Goal: Transaction & Acquisition: Purchase product/service

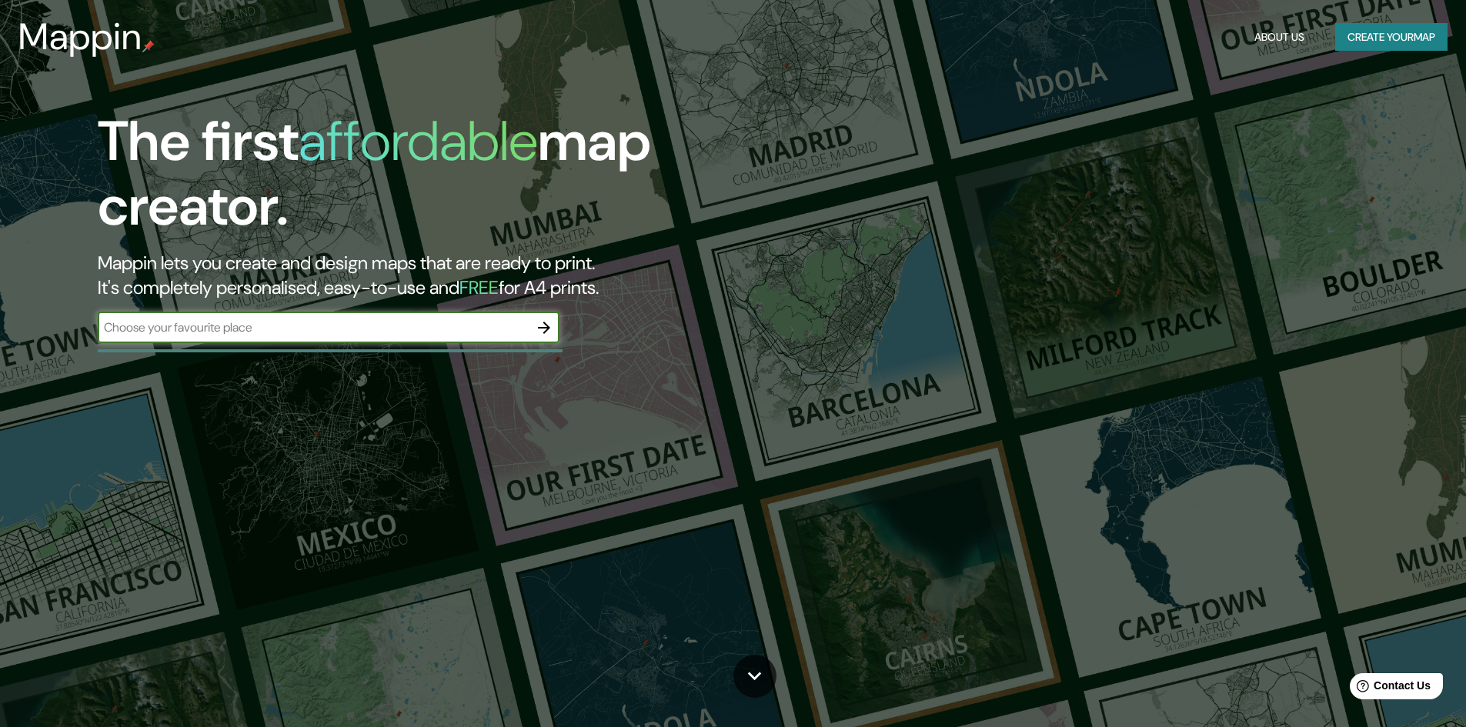
click at [318, 338] on div "​" at bounding box center [329, 328] width 462 height 31
click at [316, 333] on input "[PERSON_NAME]" at bounding box center [313, 328] width 431 height 18
type input "[PERSON_NAME]"
click at [546, 323] on icon "button" at bounding box center [544, 328] width 18 height 18
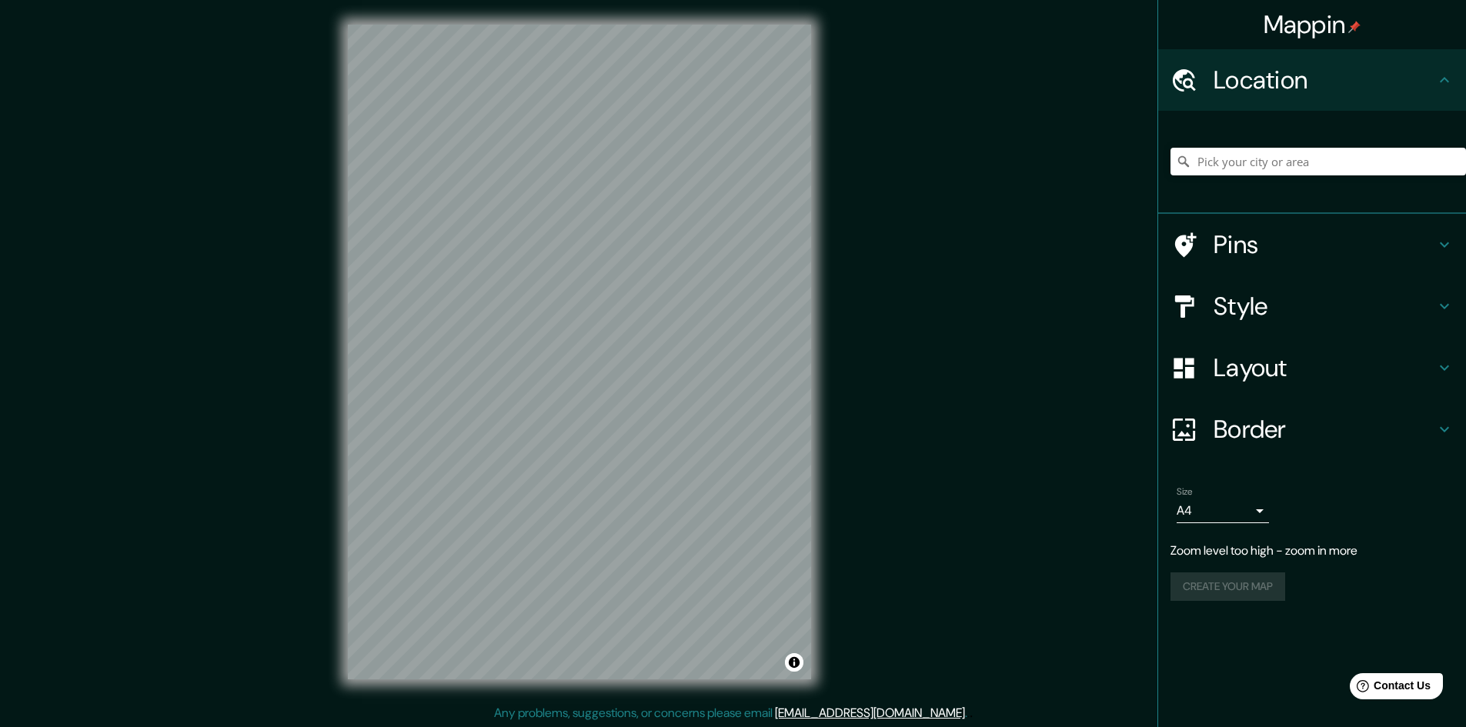
click at [1206, 175] on div at bounding box center [1319, 161] width 296 height 77
click at [1203, 169] on input "Pick your city or area" at bounding box center [1319, 162] width 296 height 28
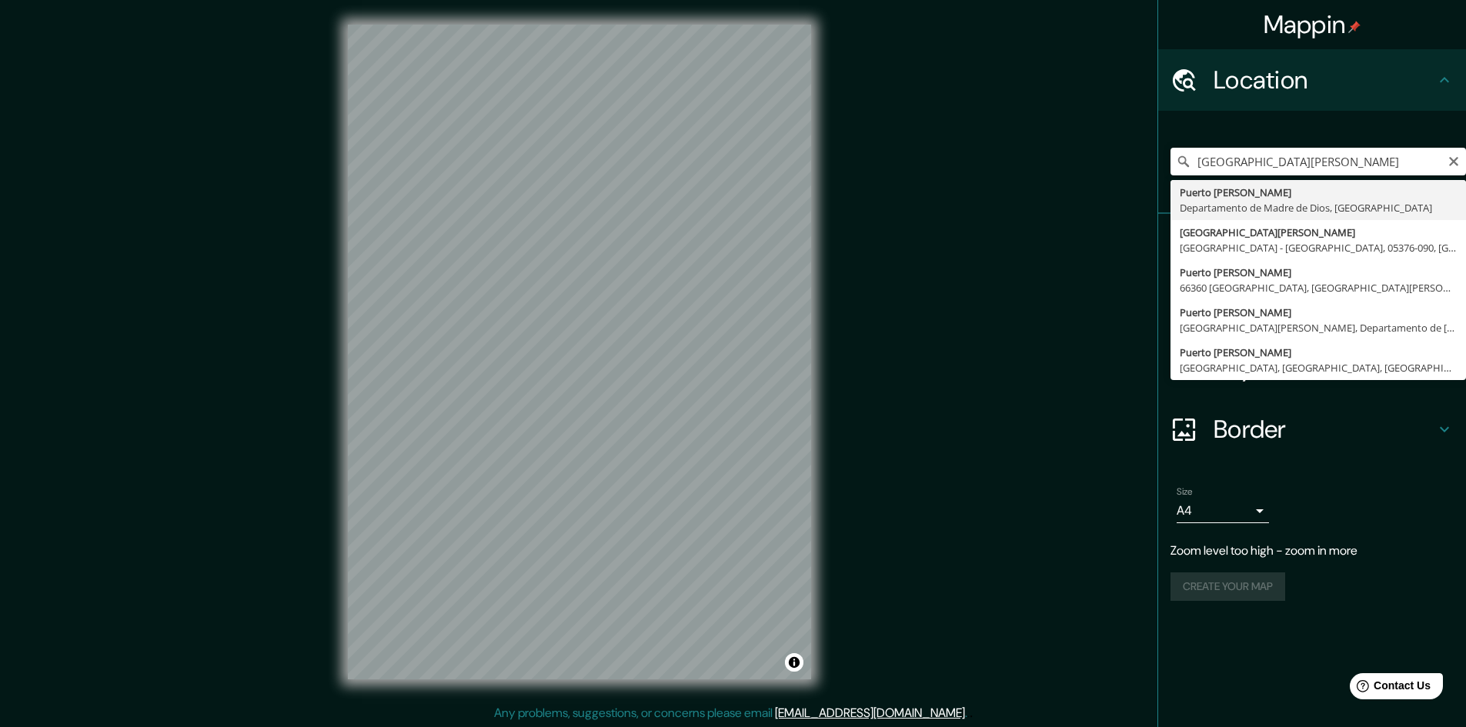
type input "[GEOGRAPHIC_DATA][PERSON_NAME], Departamento de [GEOGRAPHIC_DATA], [GEOGRAPHIC_…"
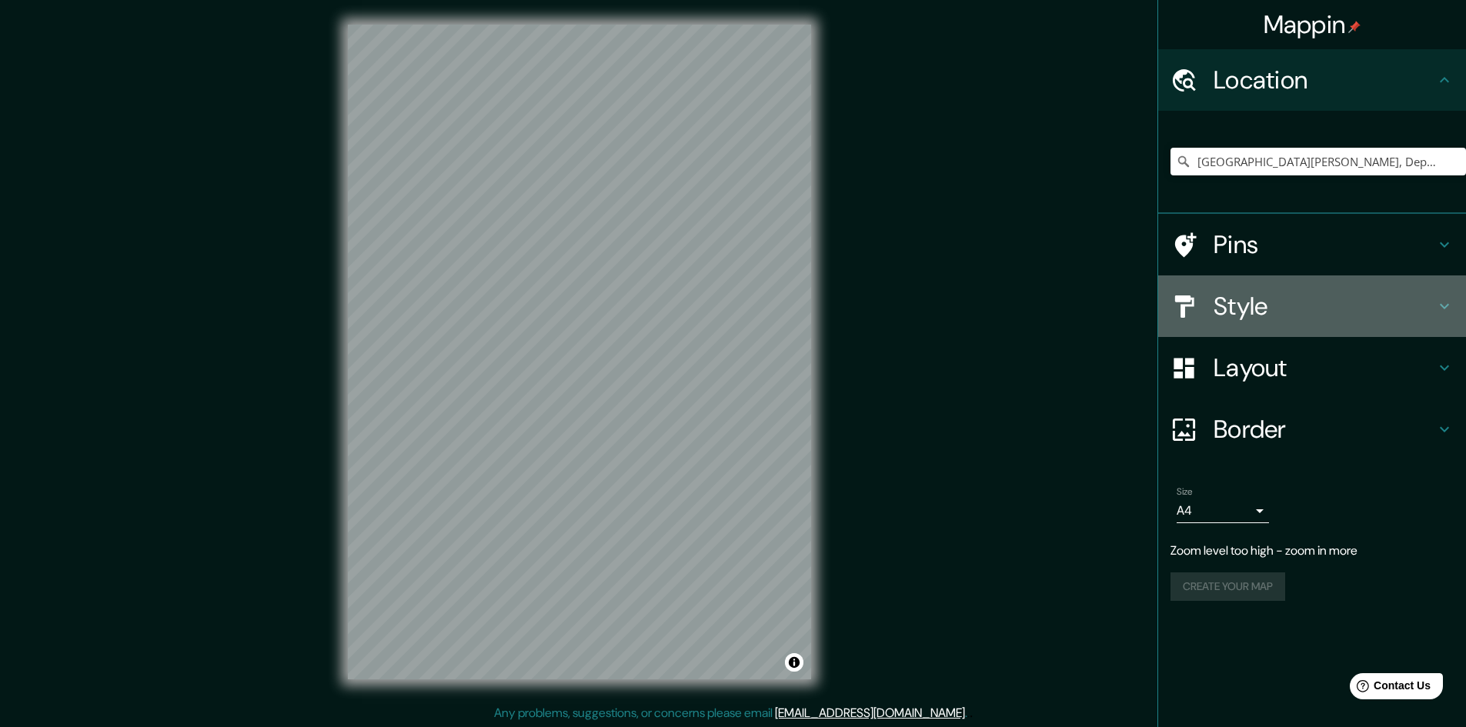
click at [1233, 295] on h4 "Style" at bounding box center [1325, 306] width 222 height 31
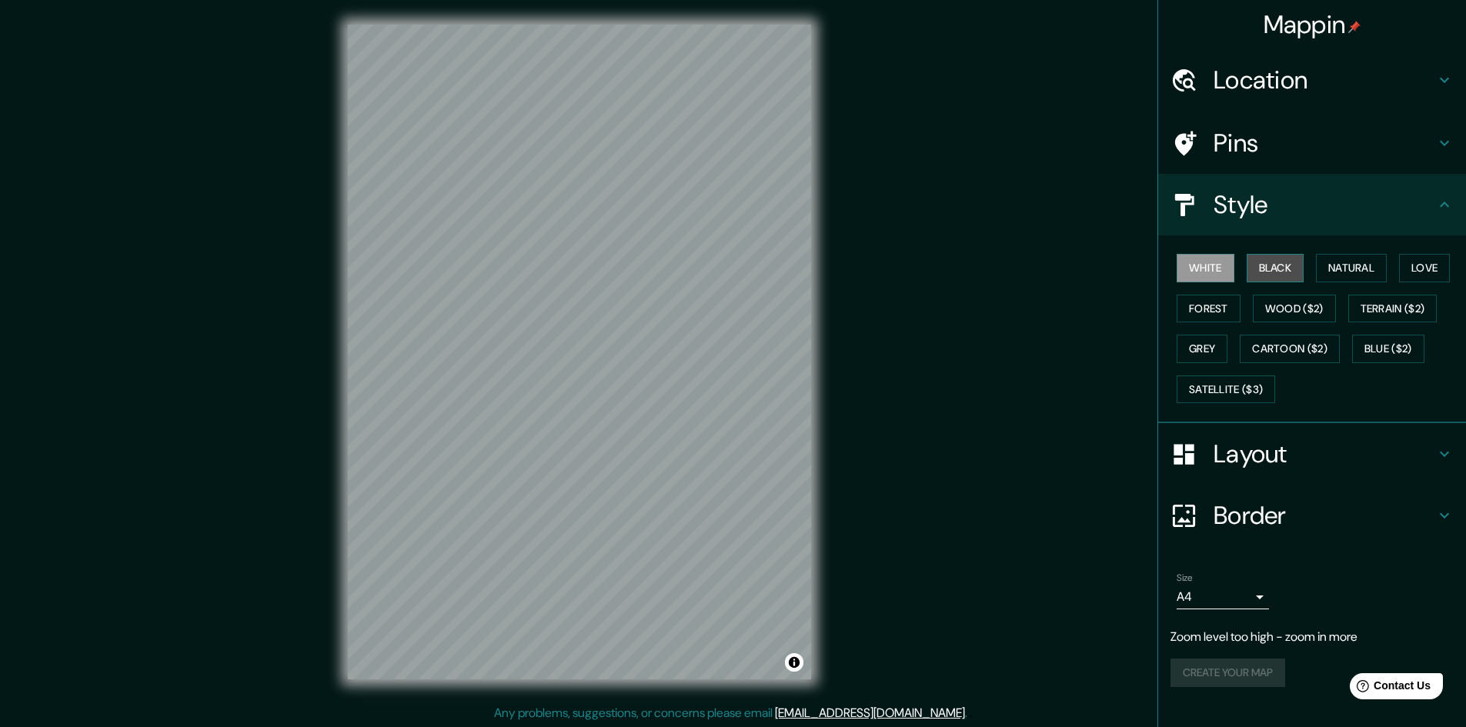
click at [1292, 276] on button "Black" at bounding box center [1276, 268] width 58 height 28
click at [1347, 286] on div "White Black Natural Love Forest Wood ($2) Terrain ($2) Grey Cartoon ($2) Blue (…" at bounding box center [1319, 329] width 296 height 162
click at [1342, 277] on button "Natural" at bounding box center [1351, 268] width 71 height 28
click at [1218, 306] on button "Forest" at bounding box center [1209, 309] width 64 height 28
click at [1299, 308] on button "Wood ($2)" at bounding box center [1294, 309] width 83 height 28
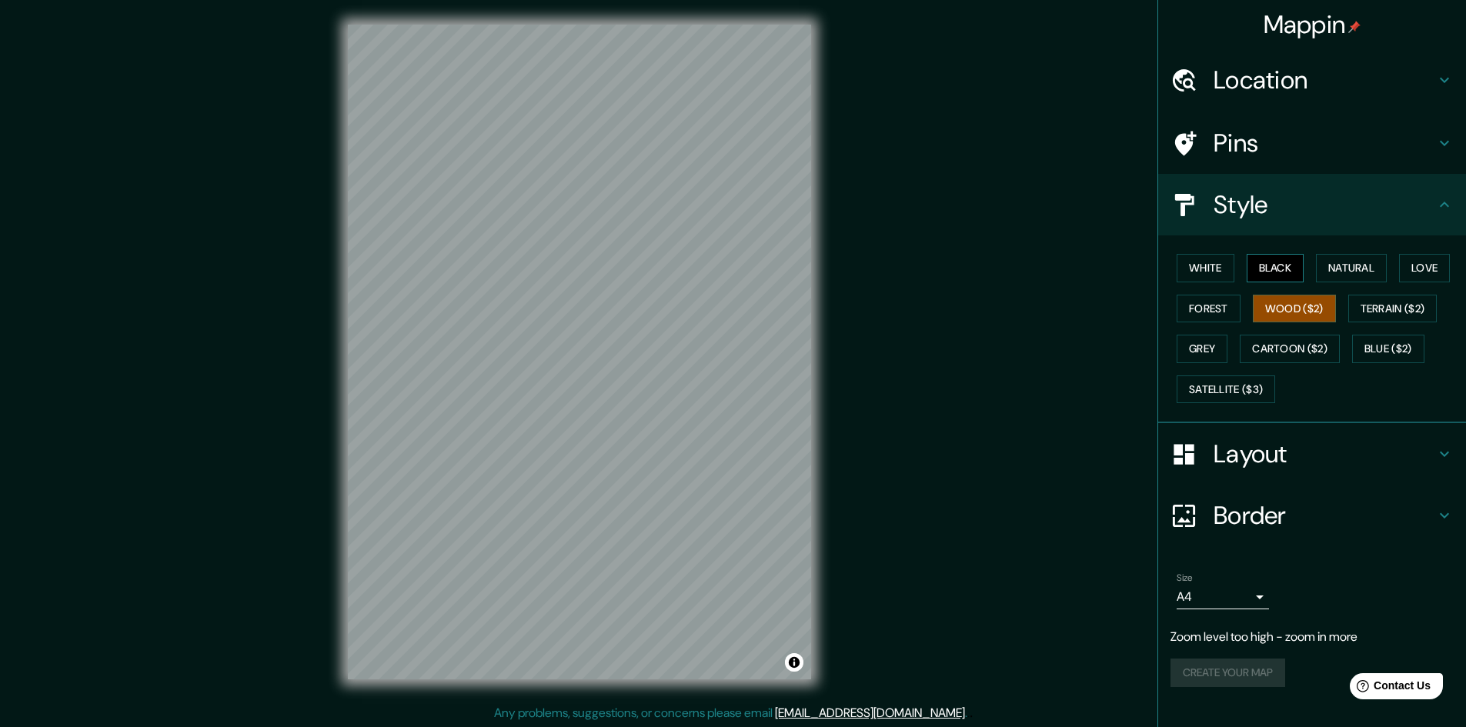
click at [1279, 271] on button "Black" at bounding box center [1276, 268] width 58 height 28
click at [1297, 327] on div "White Black Natural Love Forest Wood ($2) Terrain ($2) Grey Cartoon ($2) Blue (…" at bounding box center [1319, 329] width 296 height 162
click at [1290, 309] on button "Wood ($2)" at bounding box center [1294, 309] width 83 height 28
click at [1265, 362] on button "Cartoon ($2)" at bounding box center [1290, 349] width 100 height 28
click at [1038, 473] on div "Mappin Location [GEOGRAPHIC_DATA][PERSON_NAME], [GEOGRAPHIC_DATA], [GEOGRAPHIC_…" at bounding box center [733, 364] width 1466 height 729
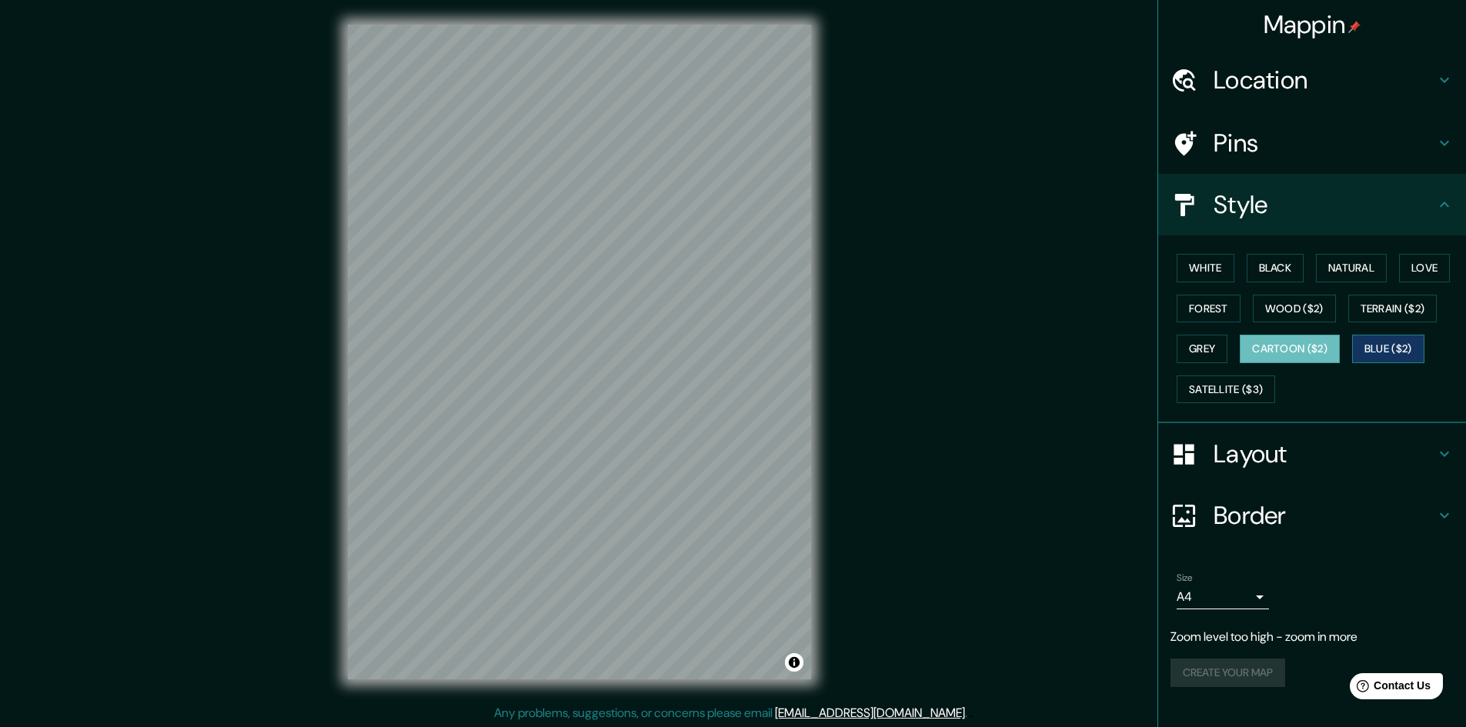
click at [1394, 336] on button "Blue ($2)" at bounding box center [1388, 349] width 72 height 28
click at [1230, 386] on button "Satellite ($3)" at bounding box center [1226, 390] width 99 height 28
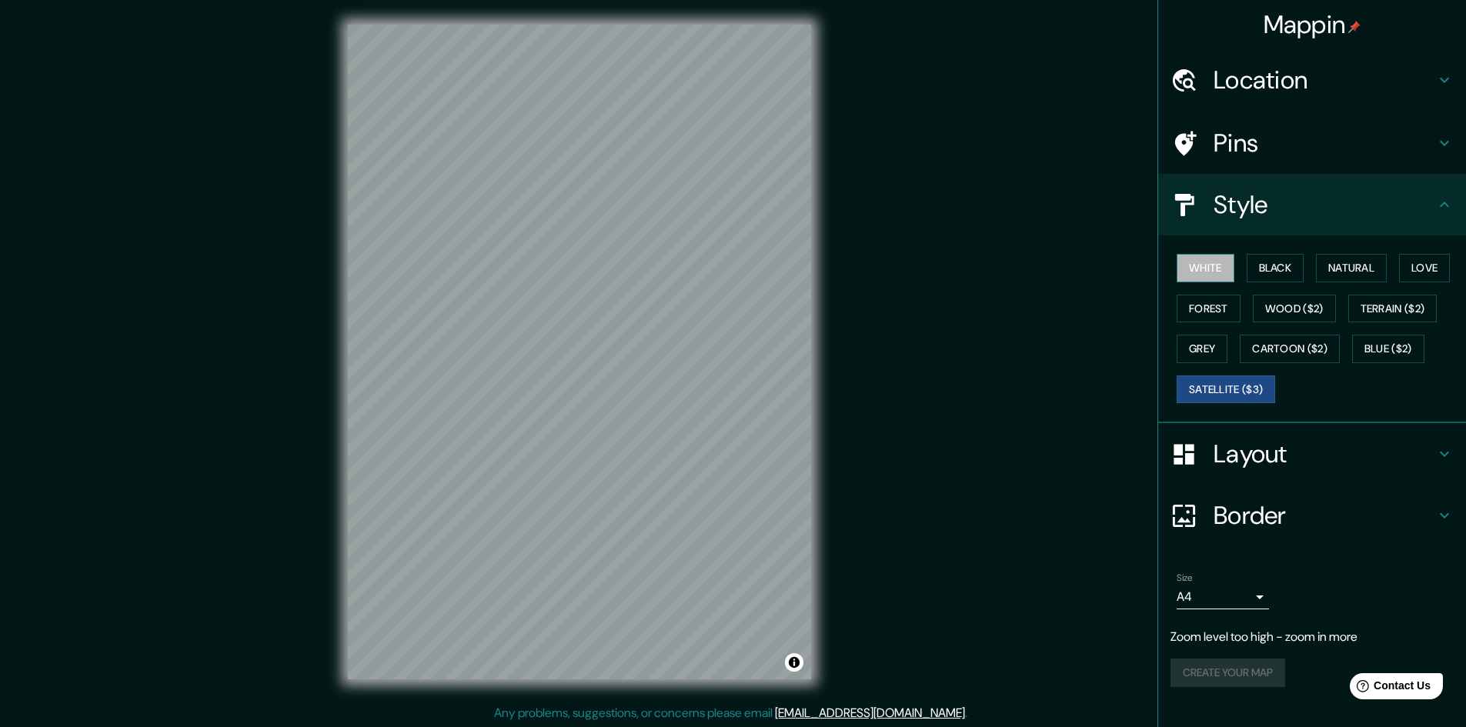
click at [1209, 278] on button "White" at bounding box center [1206, 268] width 58 height 28
click at [1279, 281] on button "Black" at bounding box center [1276, 268] width 58 height 28
click at [1217, 272] on button "White" at bounding box center [1206, 268] width 58 height 28
click at [1244, 454] on h4 "Layout" at bounding box center [1325, 454] width 222 height 31
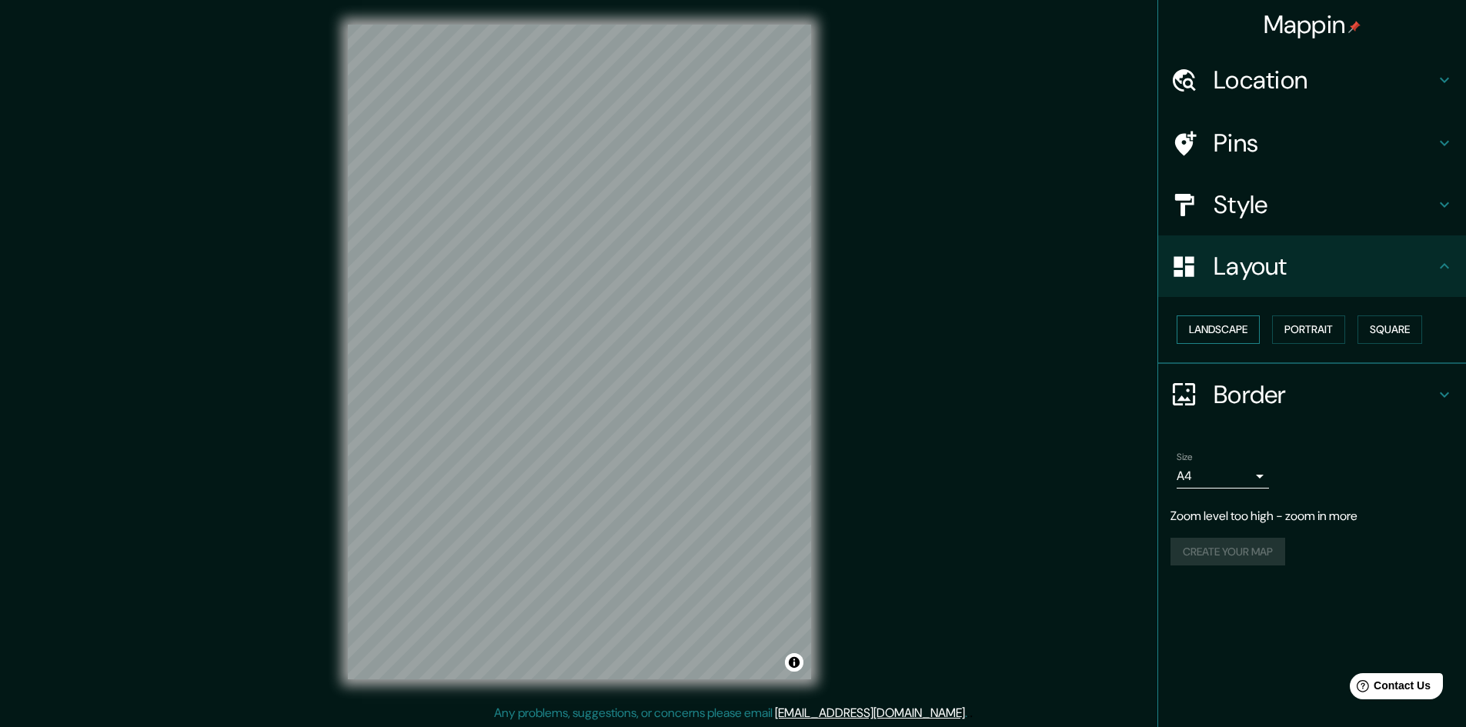
click at [1219, 330] on button "Landscape" at bounding box center [1218, 330] width 83 height 28
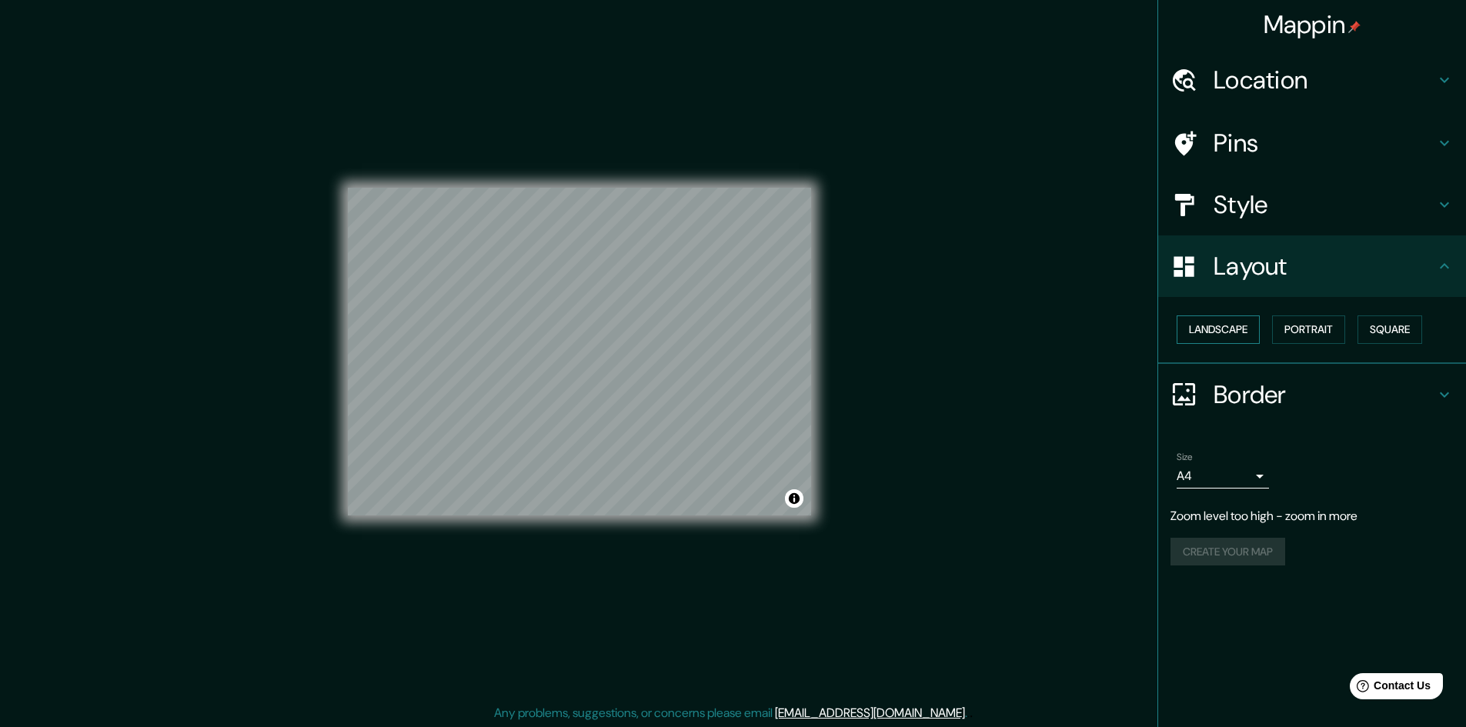
click at [1219, 330] on button "Landscape" at bounding box center [1218, 330] width 83 height 28
click at [1366, 325] on button "Square" at bounding box center [1390, 330] width 65 height 28
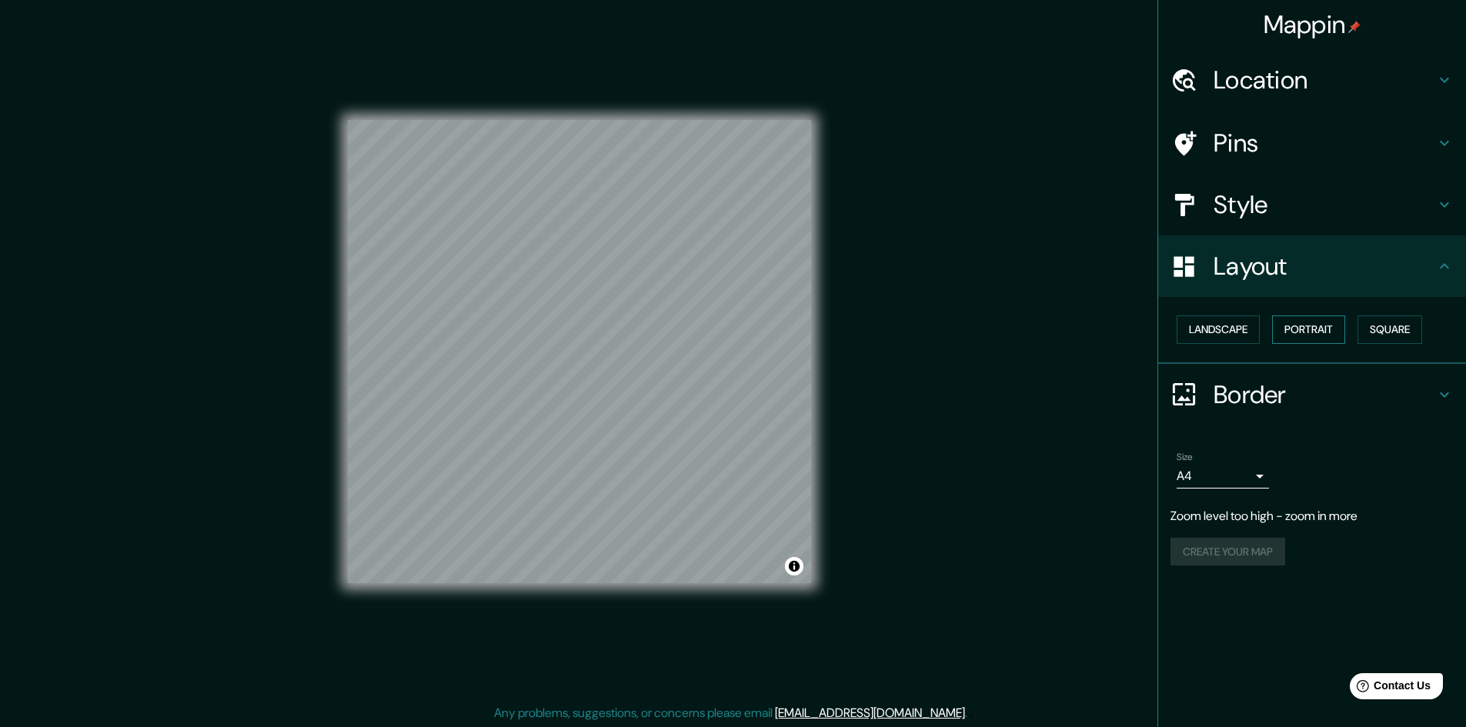
click at [1318, 332] on button "Portrait" at bounding box center [1308, 330] width 73 height 28
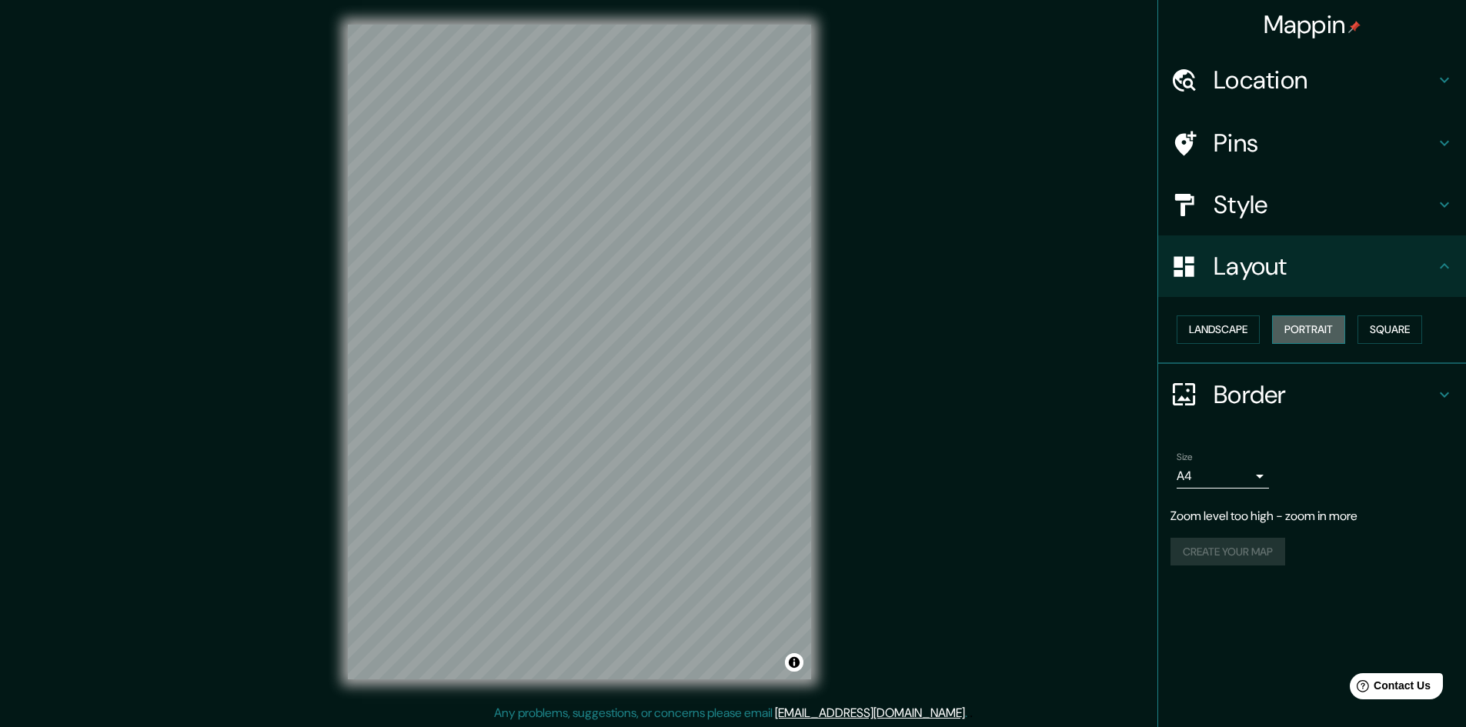
click at [1304, 326] on button "Portrait" at bounding box center [1308, 330] width 73 height 28
click at [1213, 282] on div "Layout" at bounding box center [1312, 267] width 308 height 62
click at [1191, 379] on div "Border" at bounding box center [1312, 395] width 308 height 62
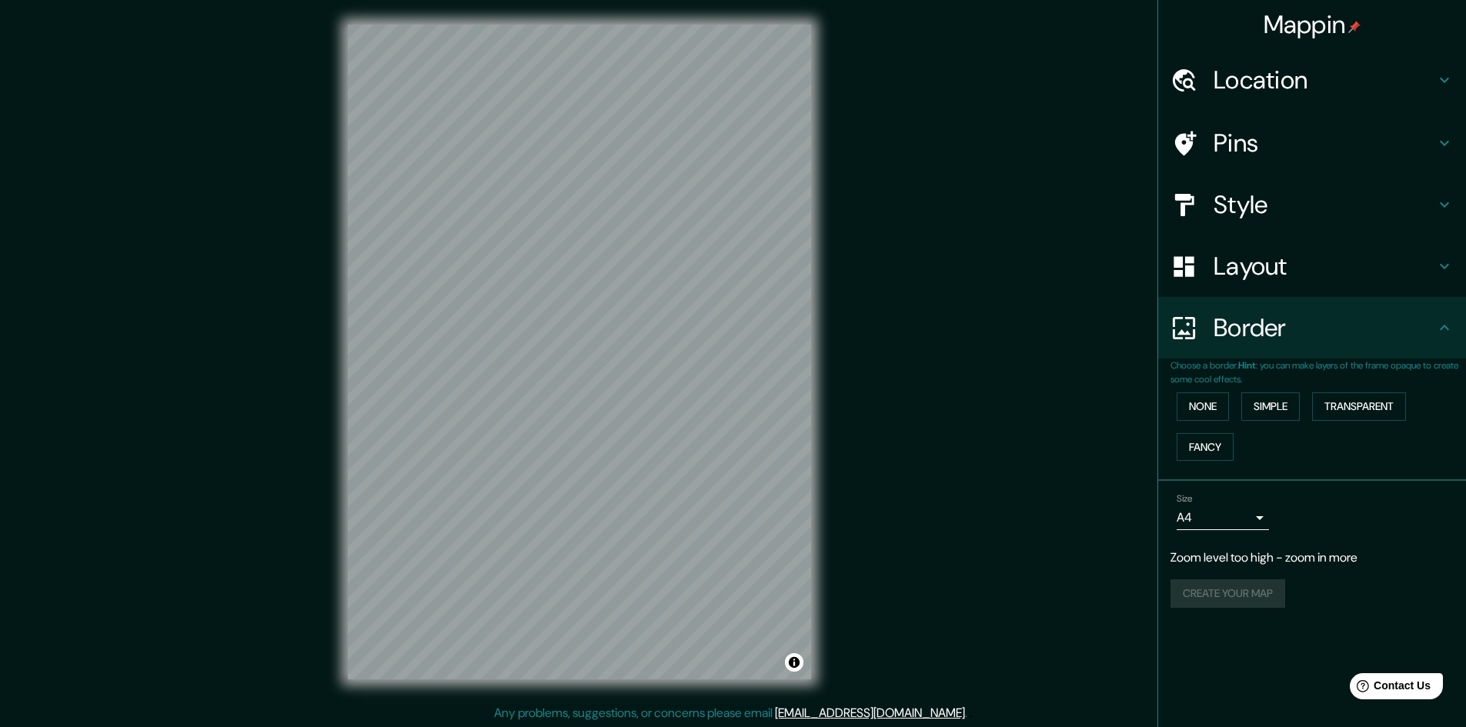
click at [1244, 265] on h4 "Layout" at bounding box center [1325, 266] width 222 height 31
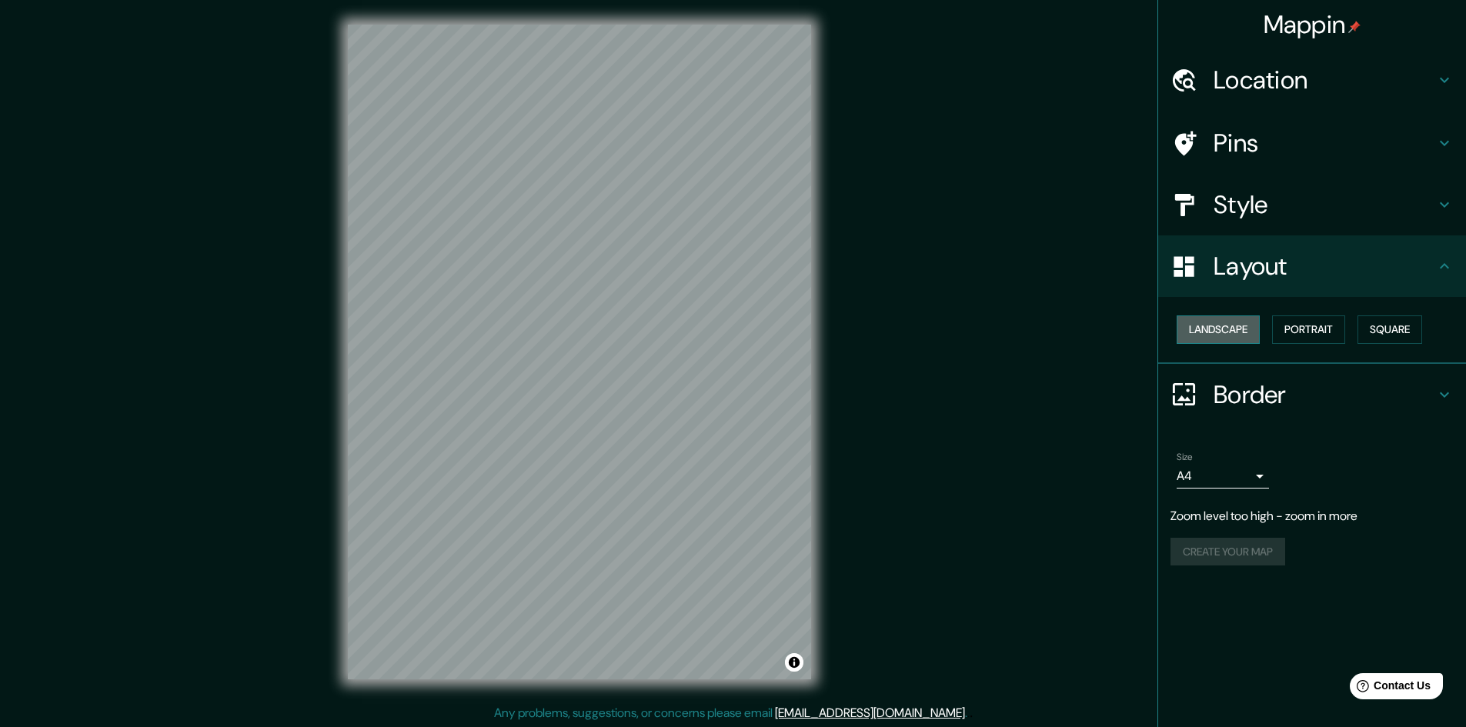
click at [1232, 326] on button "Landscape" at bounding box center [1218, 330] width 83 height 28
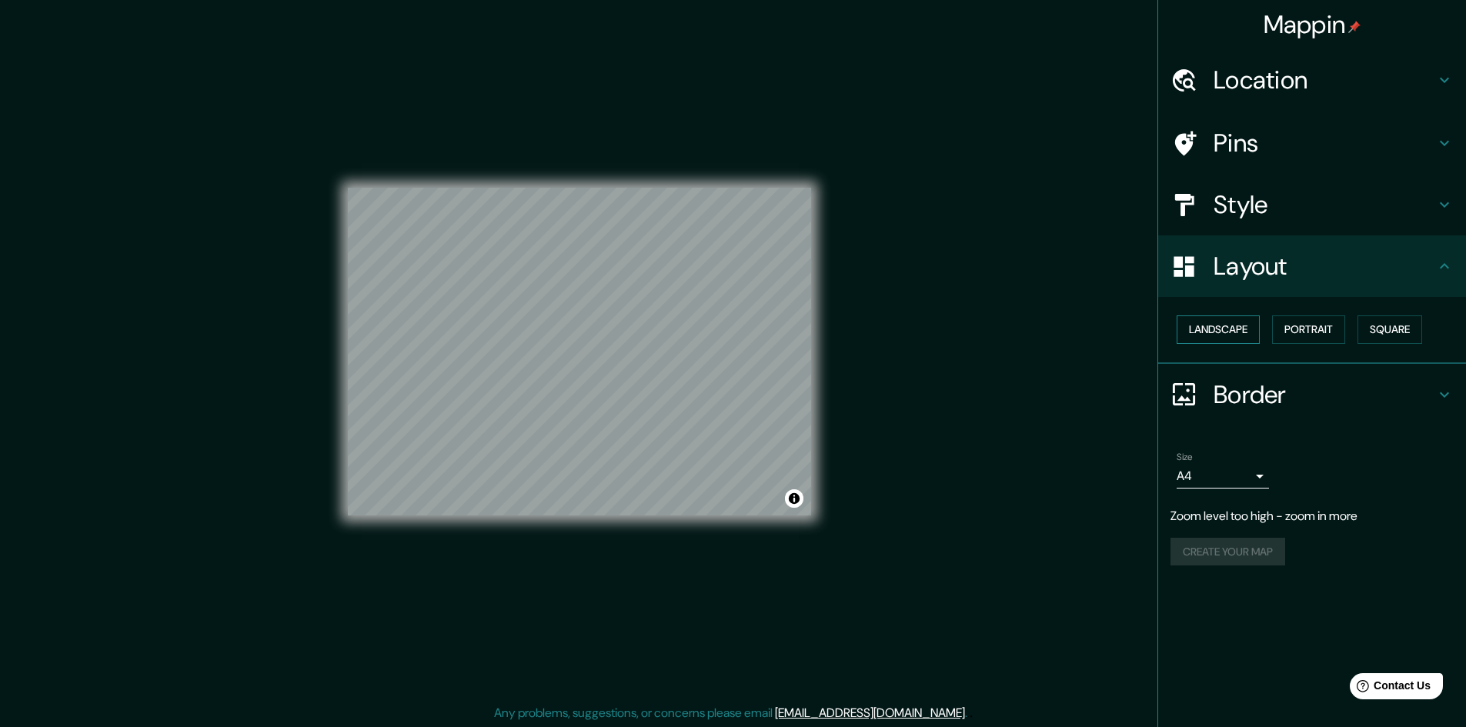
click at [1232, 326] on button "Landscape" at bounding box center [1218, 330] width 83 height 28
click at [1389, 338] on button "Square" at bounding box center [1390, 330] width 65 height 28
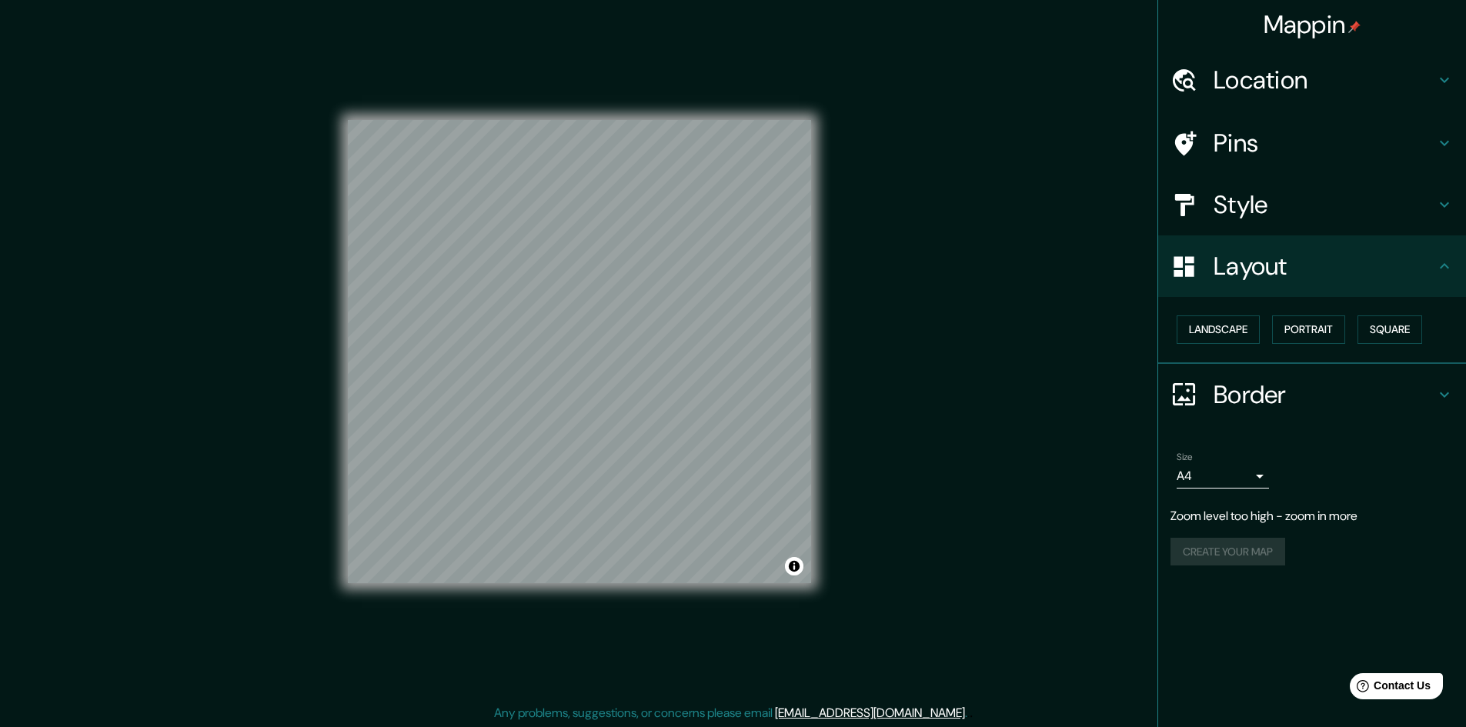
click at [1246, 201] on h4 "Style" at bounding box center [1325, 204] width 222 height 31
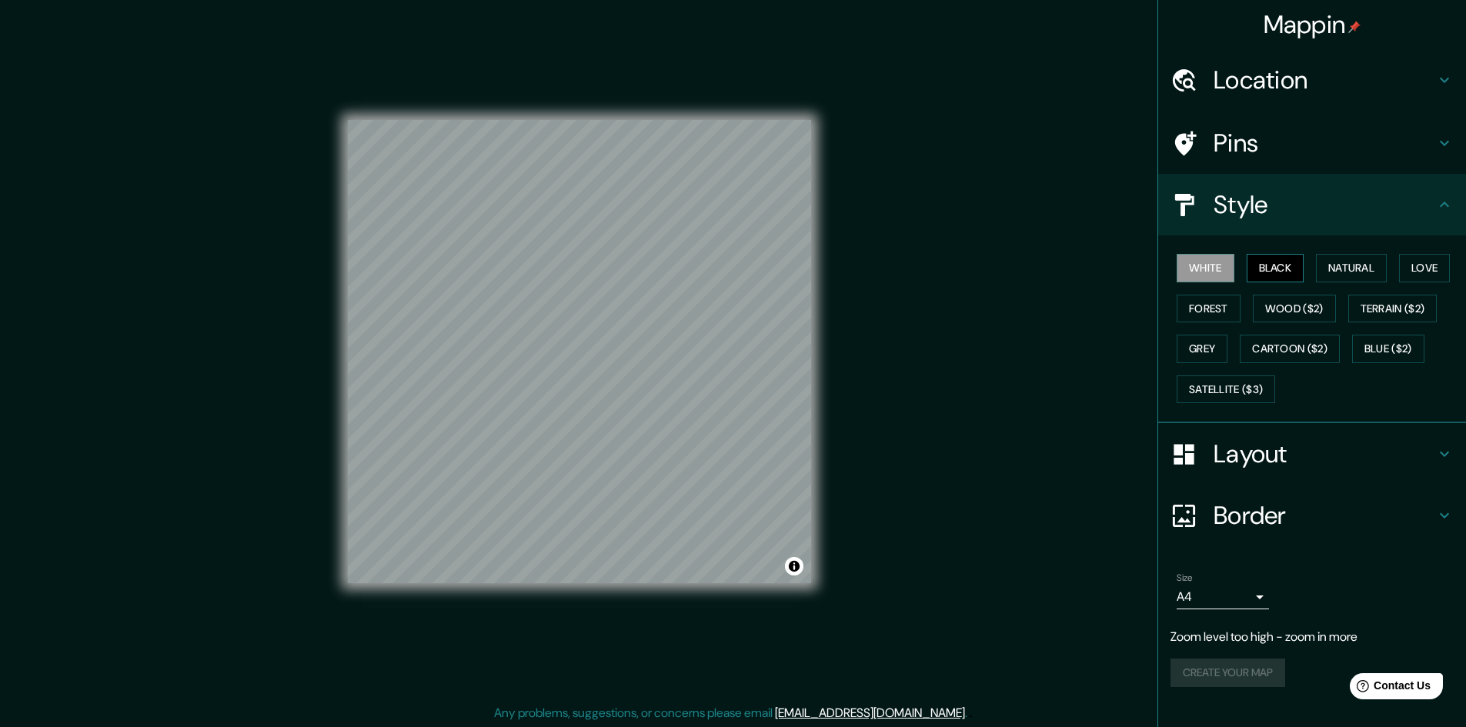
click at [1269, 264] on button "Black" at bounding box center [1276, 268] width 58 height 28
click at [1348, 270] on button "Natural" at bounding box center [1351, 268] width 71 height 28
click at [1417, 287] on div "White Black Natural Love Forest Wood ($2) Terrain ($2) Grey Cartoon ($2) Blue (…" at bounding box center [1319, 329] width 296 height 162
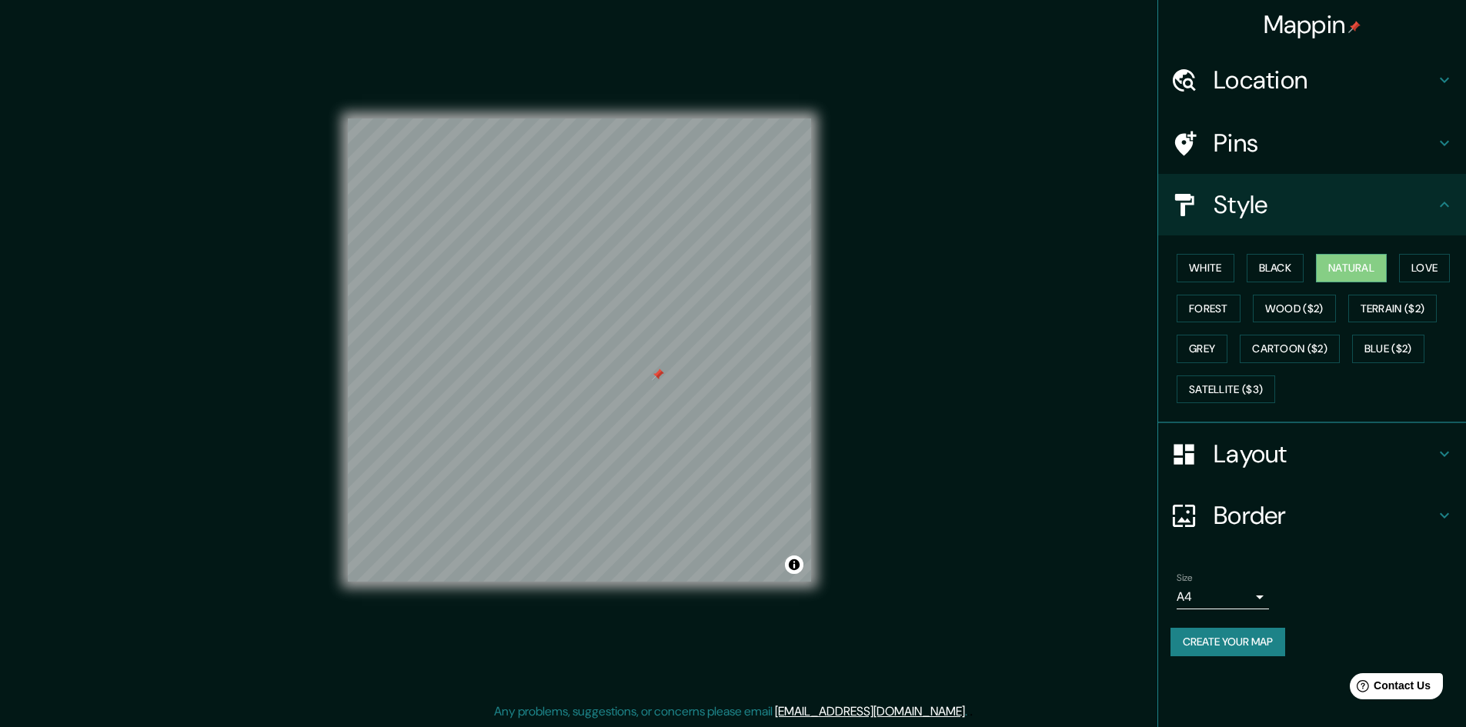
drag, startPoint x: 659, startPoint y: 376, endPoint x: 670, endPoint y: 373, distance: 11.4
click at [664, 373] on div at bounding box center [658, 375] width 12 height 12
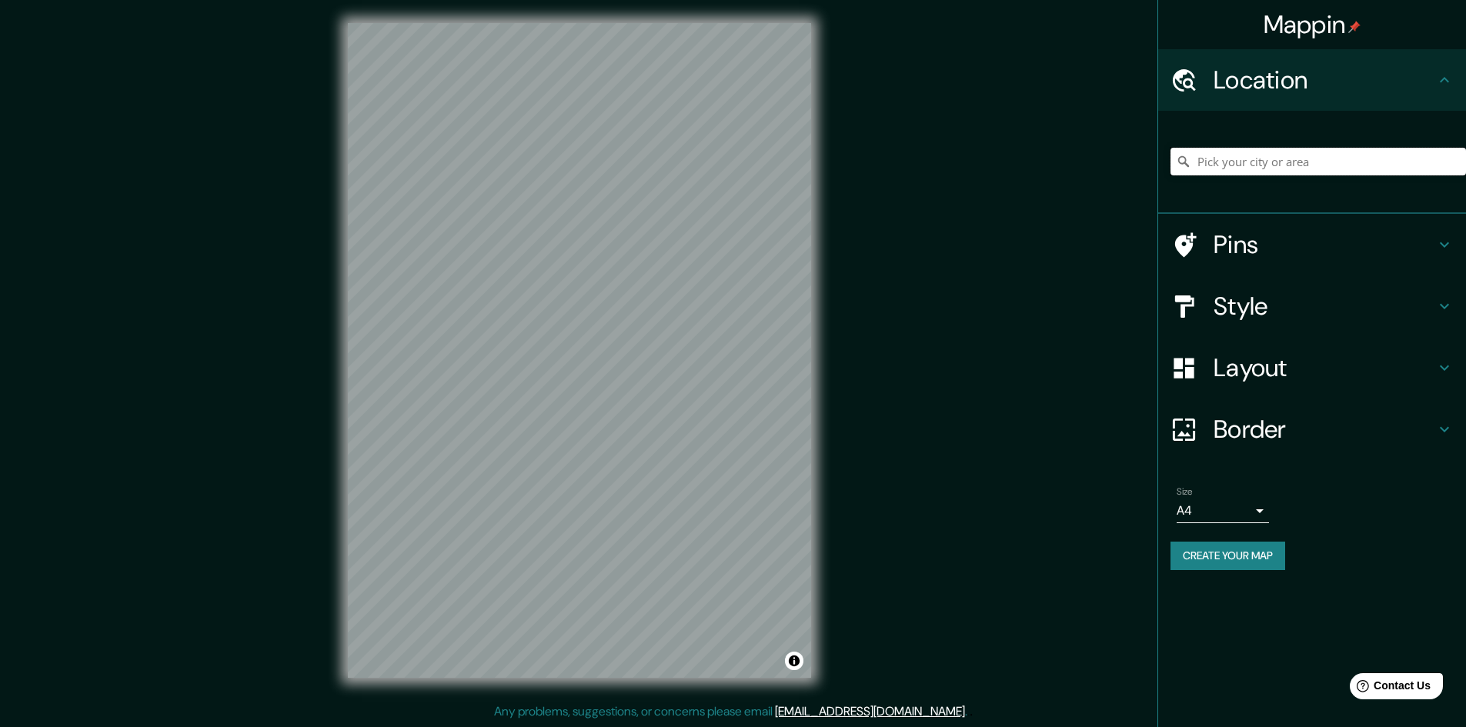
click at [1251, 150] on input "Pick your city or area" at bounding box center [1319, 162] width 296 height 28
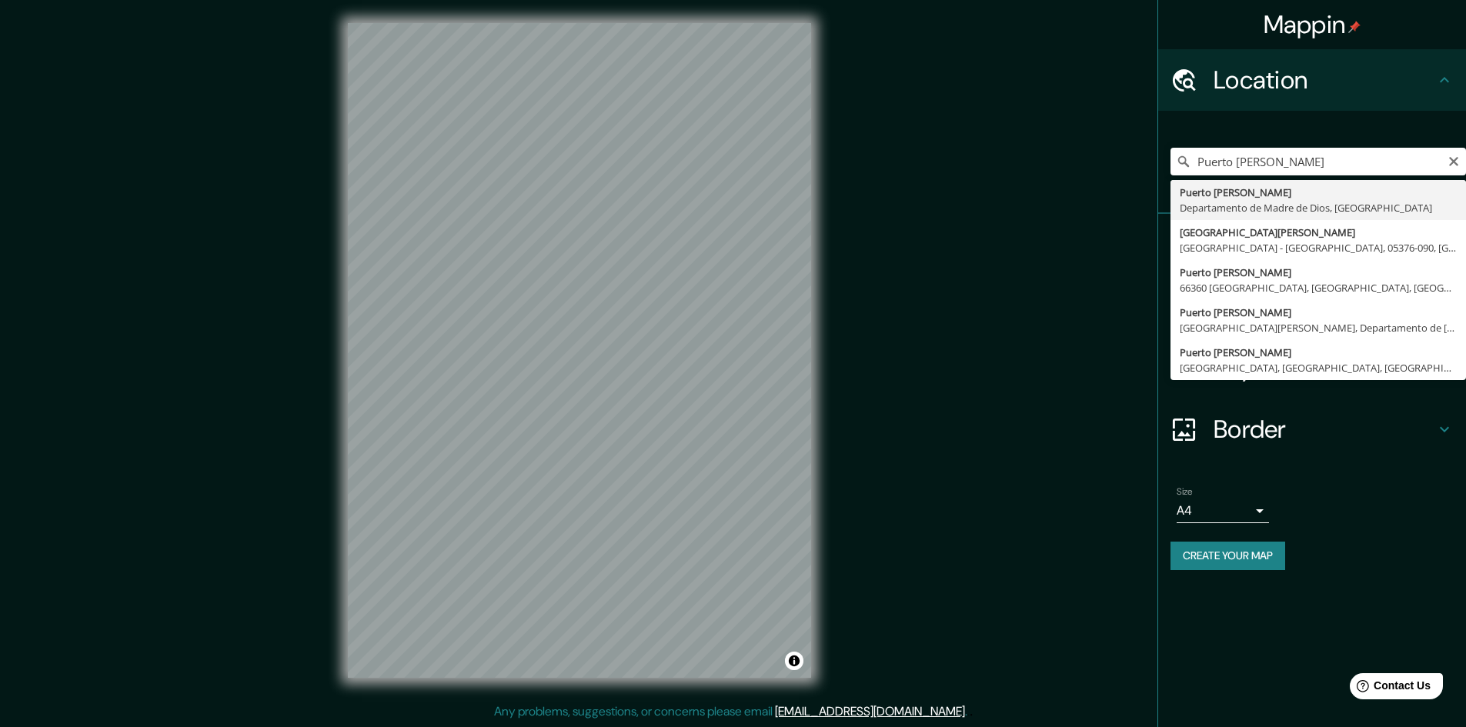
type input "[GEOGRAPHIC_DATA][PERSON_NAME], Departamento de [GEOGRAPHIC_DATA], [GEOGRAPHIC_…"
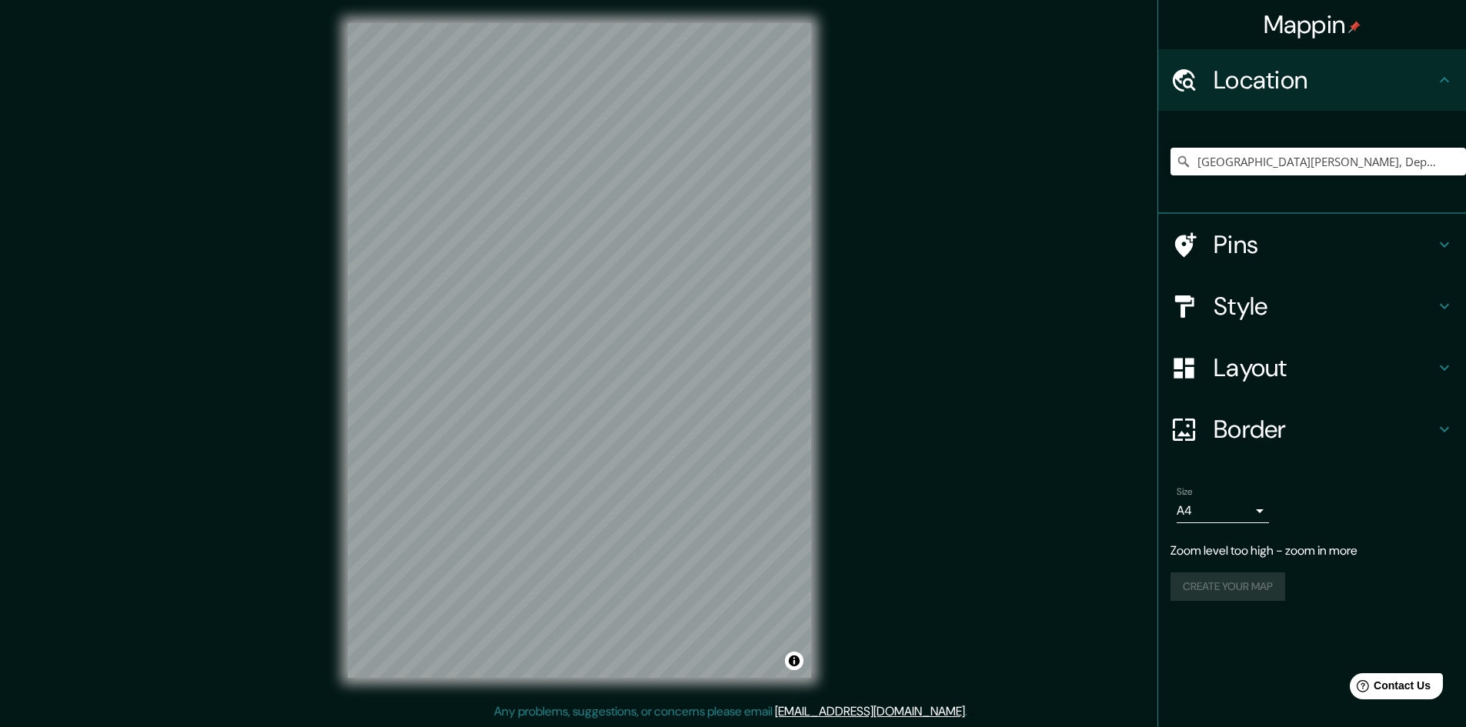
click at [1319, 372] on h4 "Layout" at bounding box center [1325, 368] width 222 height 31
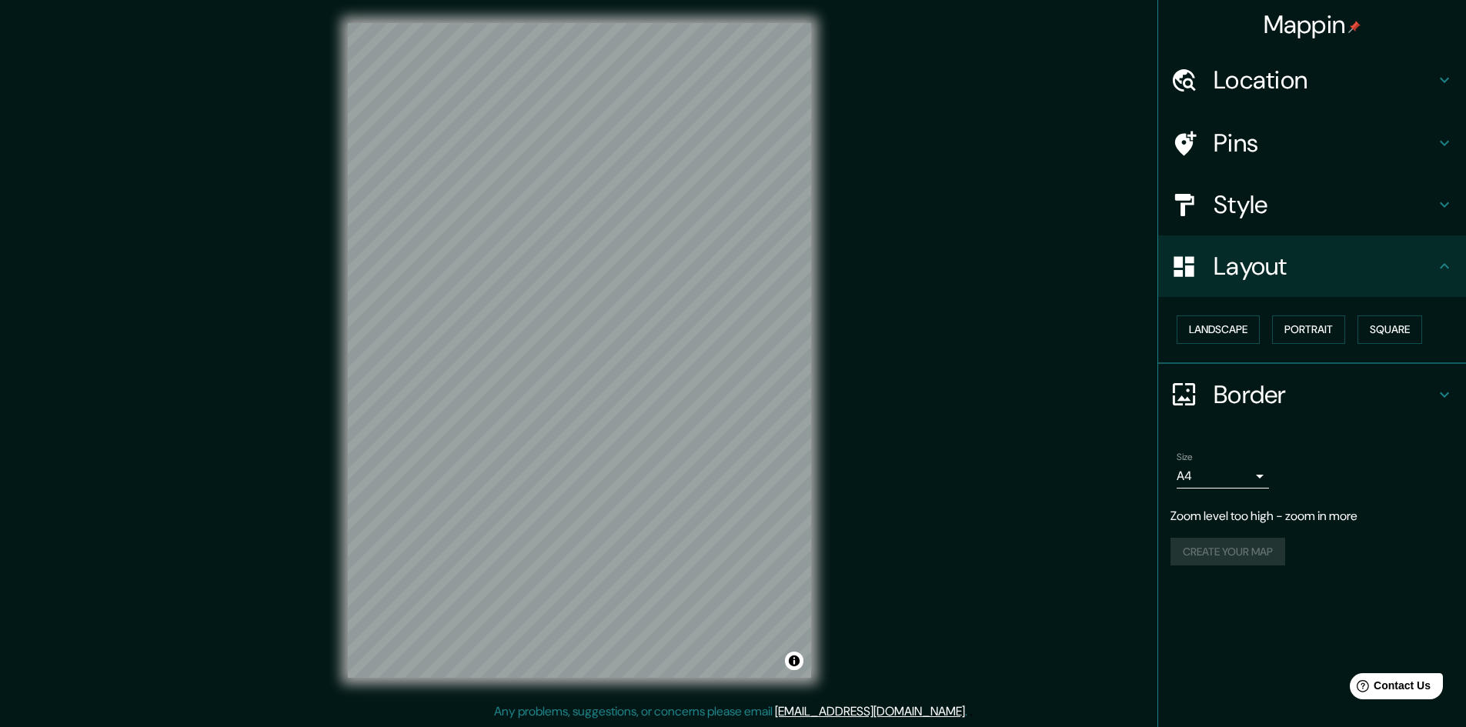
click at [1254, 210] on h4 "Style" at bounding box center [1325, 204] width 222 height 31
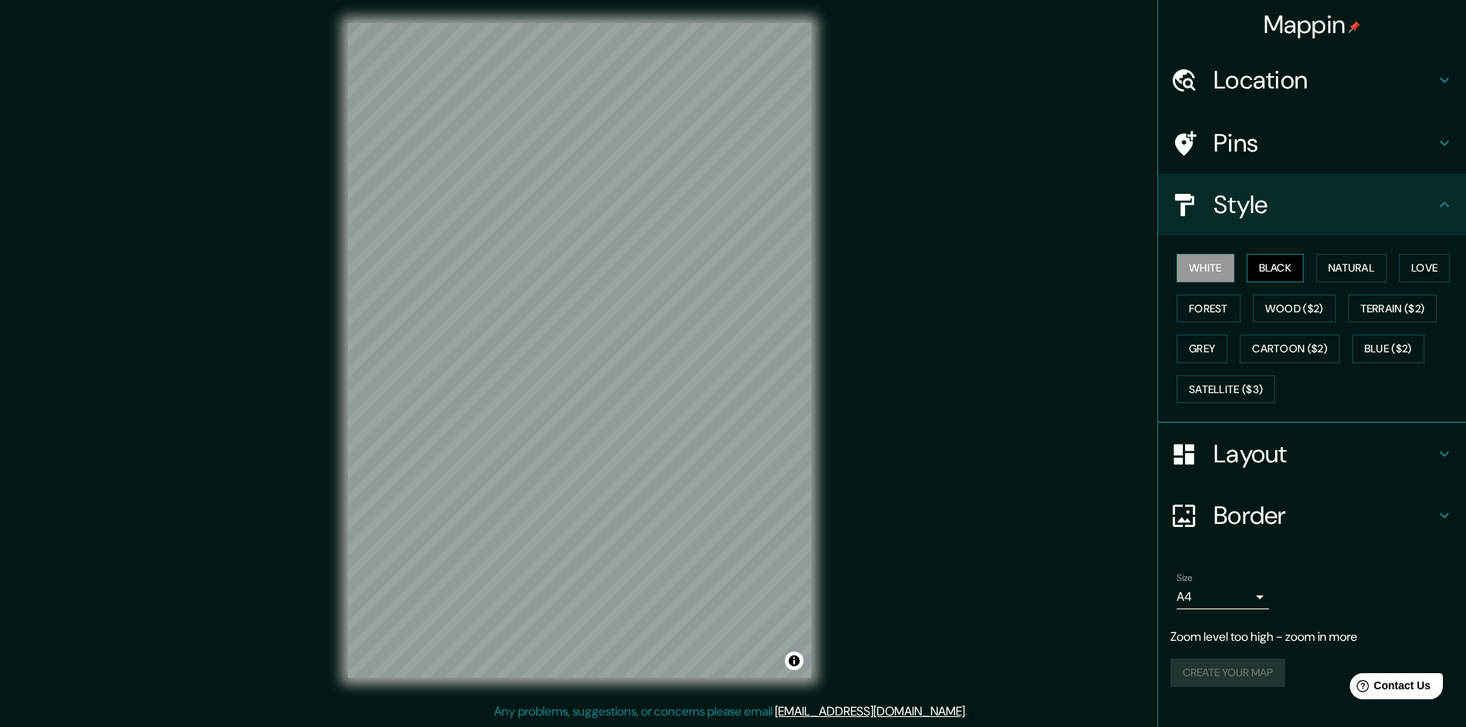
click at [1265, 268] on button "Black" at bounding box center [1276, 268] width 58 height 28
click at [1376, 262] on button "Natural" at bounding box center [1351, 268] width 71 height 28
click at [817, 354] on div "© Mapbox © OpenStreetMap Improve this map" at bounding box center [579, 350] width 513 height 704
